Goal: Task Accomplishment & Management: Use online tool/utility

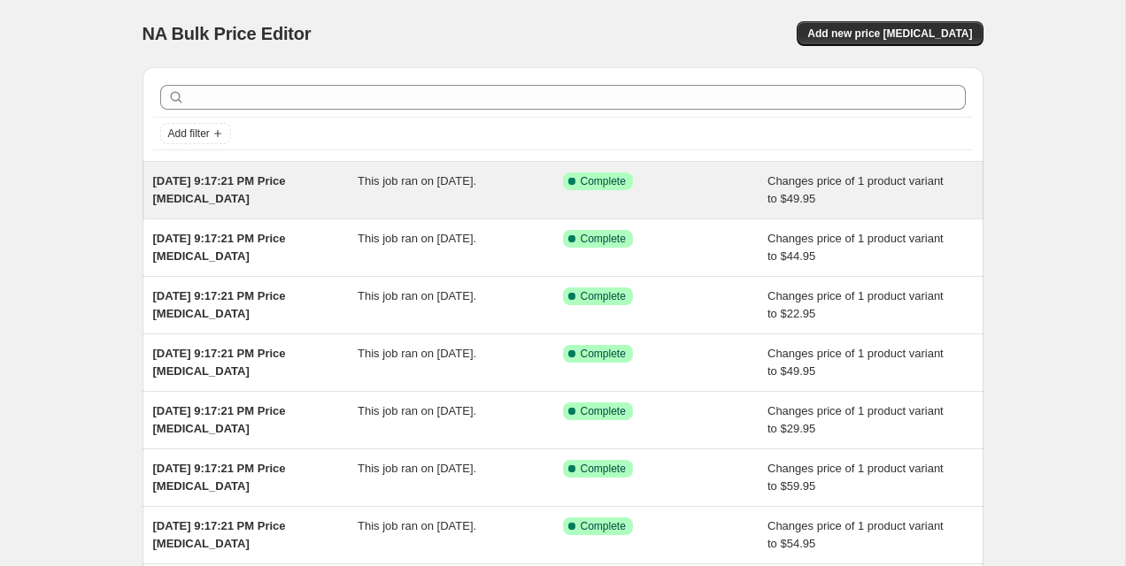
click at [319, 204] on div "[DATE] 9:17:21 PM Price [MEDICAL_DATA]" at bounding box center [255, 190] width 205 height 35
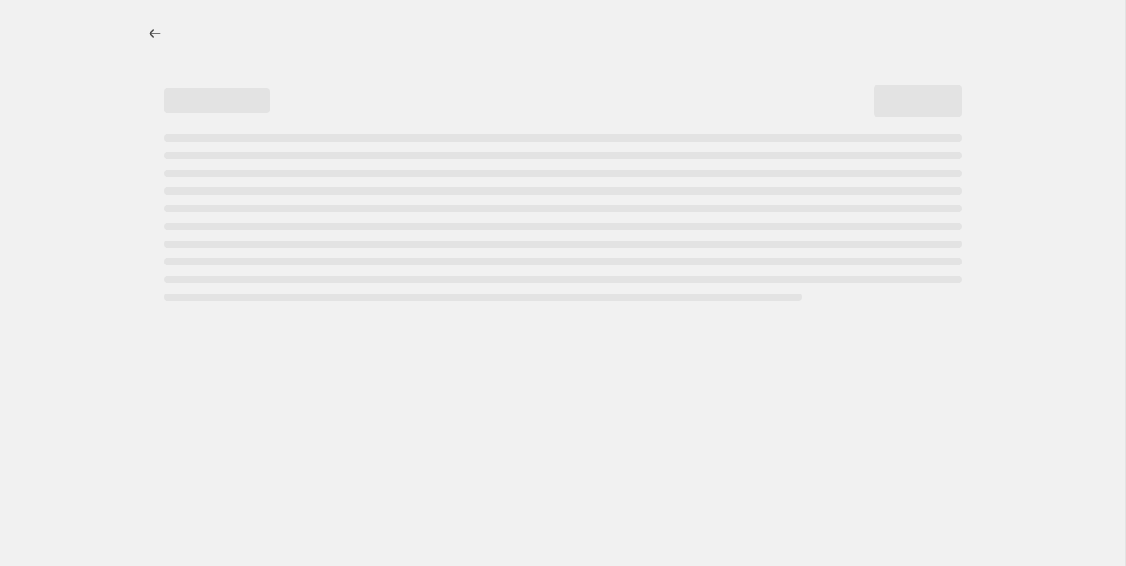
select select "to"
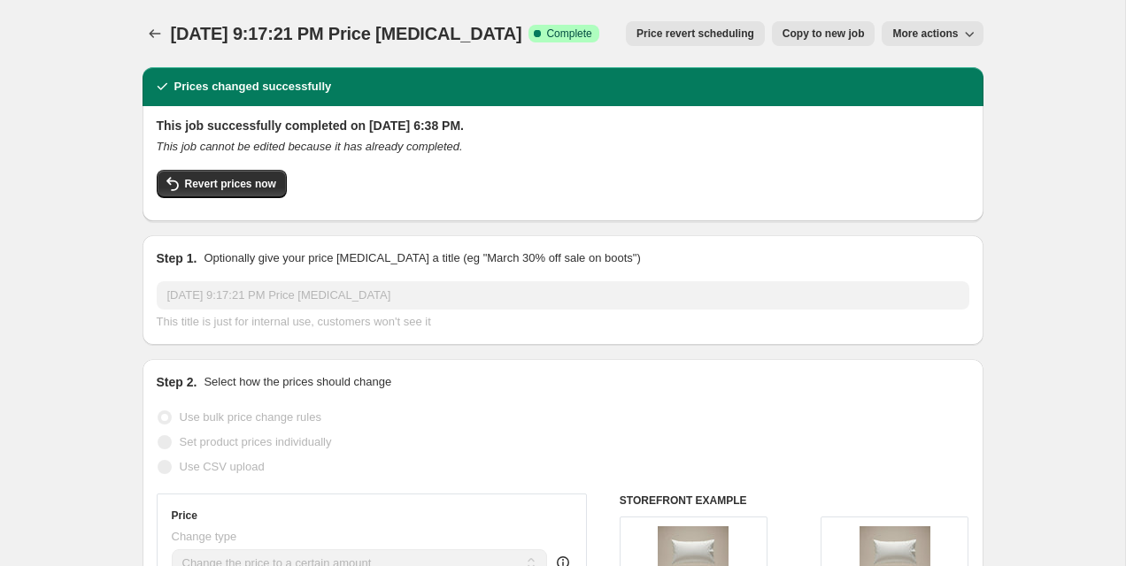
click at [819, 39] on span "Copy to new job" at bounding box center [823, 34] width 82 height 14
select select "to"
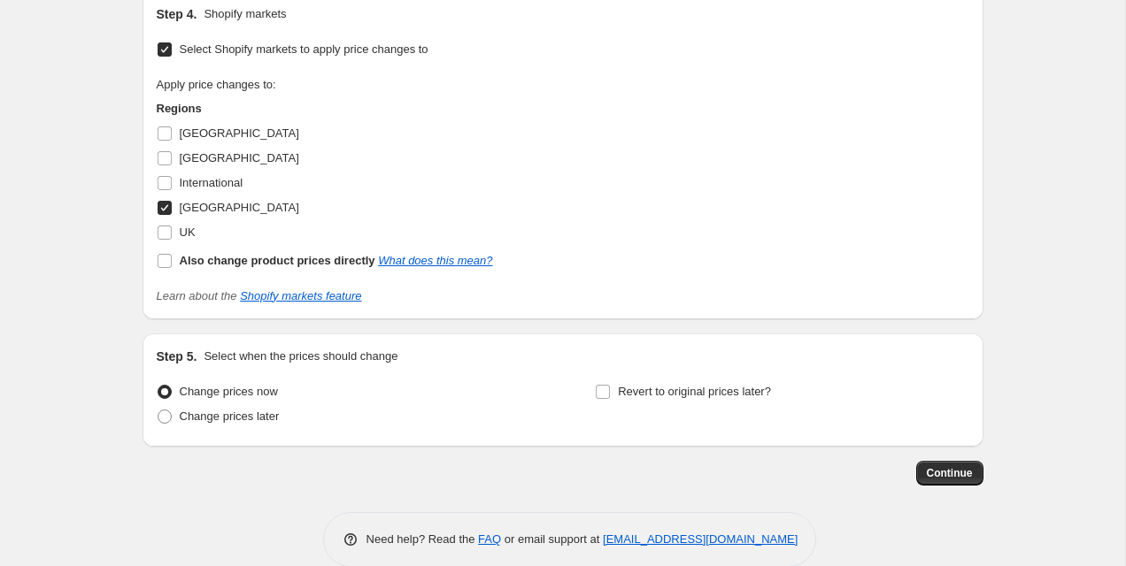
scroll to position [1149, 0]
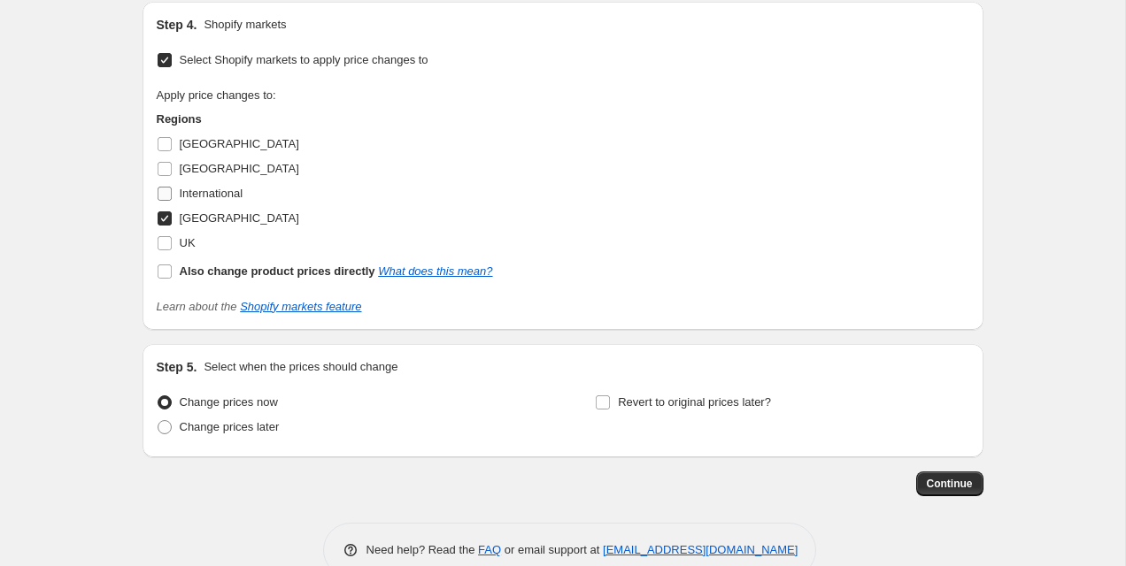
click at [219, 200] on span "International" at bounding box center [212, 193] width 64 height 13
click at [172, 201] on input "International" at bounding box center [165, 194] width 14 height 14
checkbox input "true"
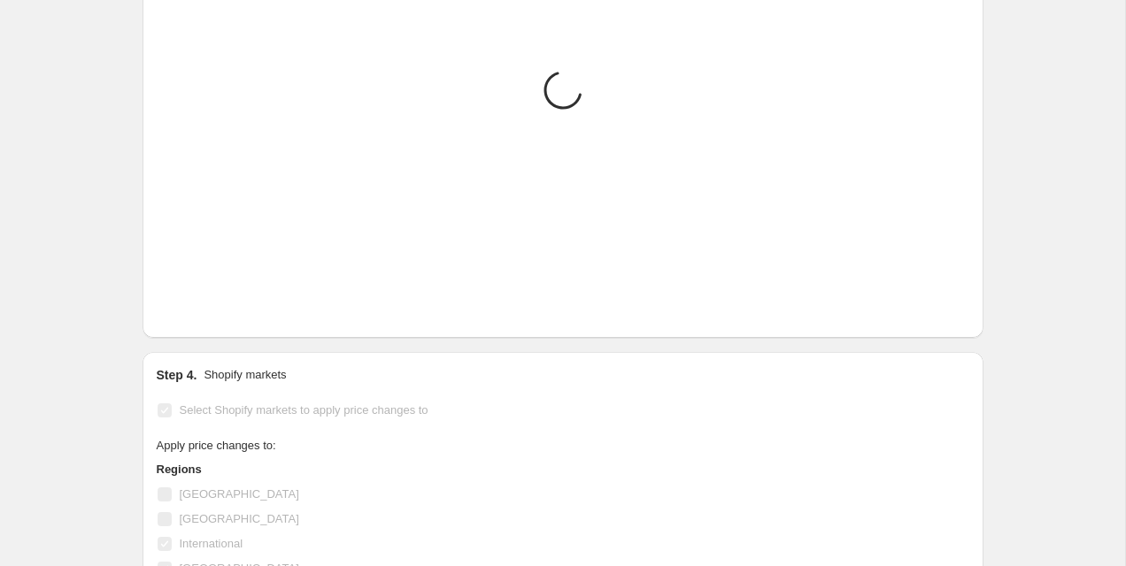
scroll to position [1493, 0]
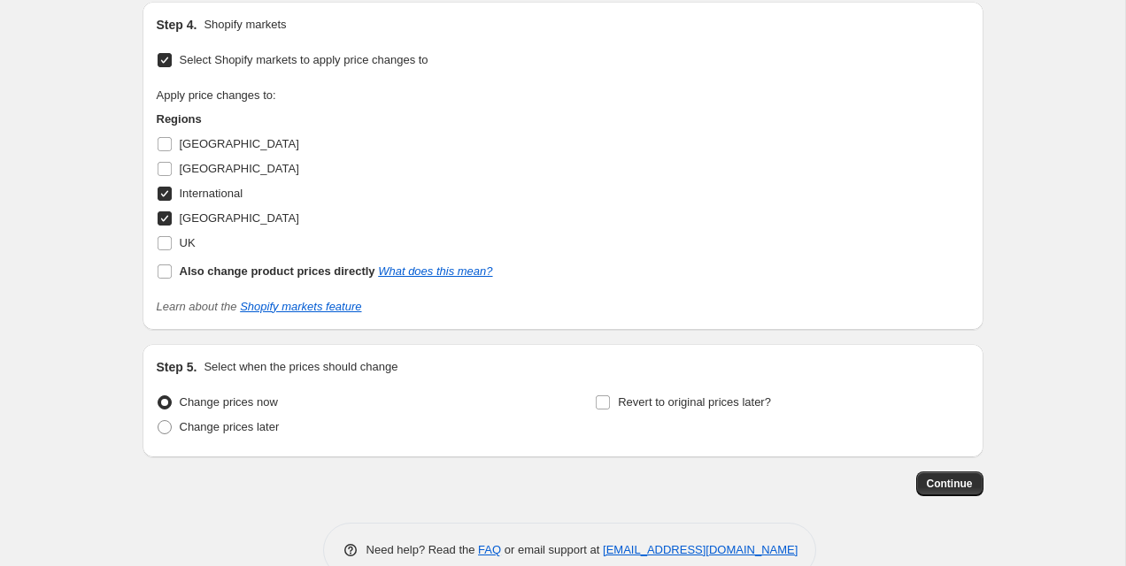
click at [166, 221] on input "[GEOGRAPHIC_DATA]" at bounding box center [165, 219] width 14 height 14
checkbox input "false"
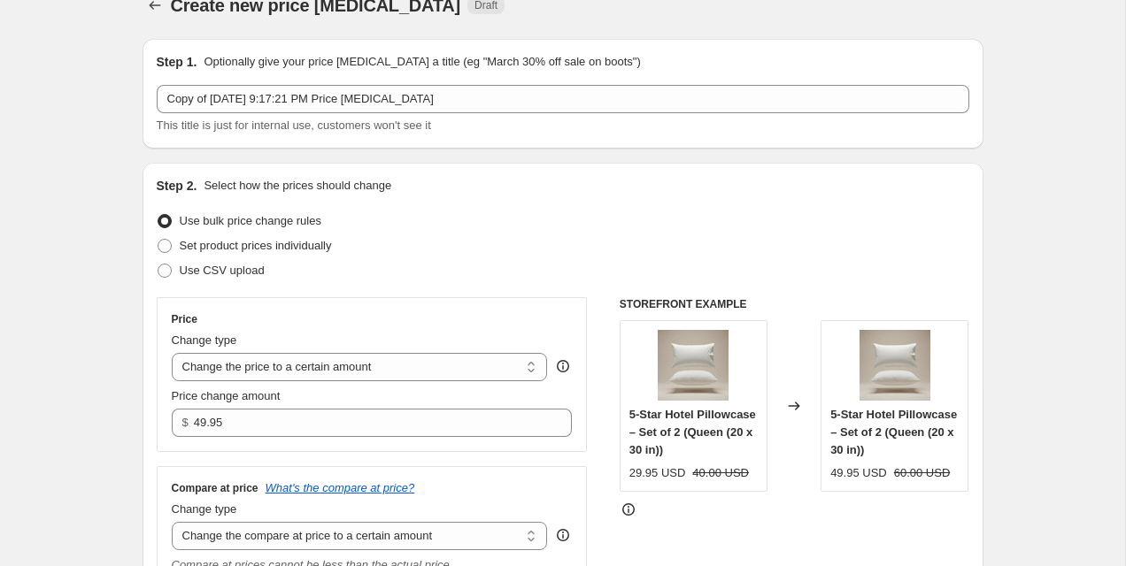
scroll to position [0, 0]
